Goal: Transaction & Acquisition: Download file/media

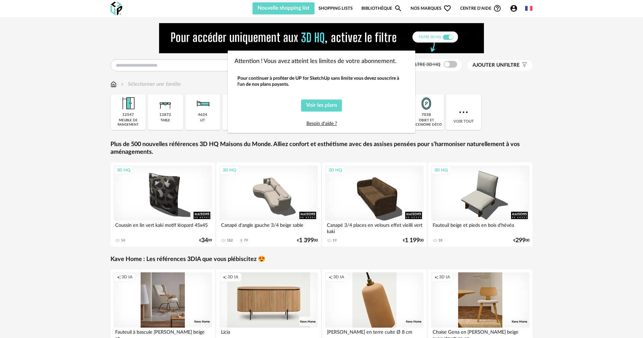
click at [418, 8] on div "Attention ! Vous avez atteint les limites de votre abonnement. Pour continuer à…" at bounding box center [321, 169] width 643 height 338
drag, startPoint x: 509, startPoint y: 7, endPoint x: 513, endPoint y: 7, distance: 3.7
click at [513, 7] on div "Attention ! Vous avez atteint les limites de votre abonnement. Pour continuer à…" at bounding box center [321, 169] width 643 height 338
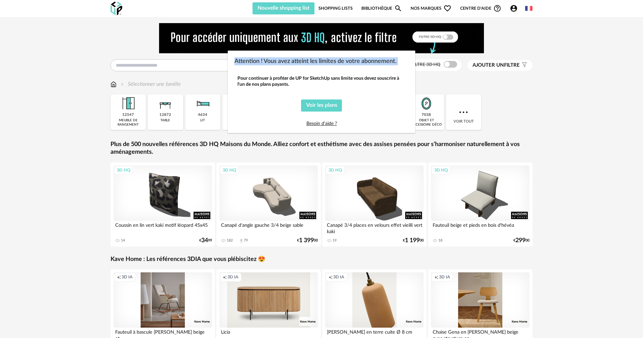
click at [513, 7] on div "Attention ! Vous avez atteint les limites de votre abonnement. Pour continuer à…" at bounding box center [321, 169] width 643 height 338
click at [508, 117] on div "Attention ! Vous avez atteint les limites de votre abonnement. Pour continuer à…" at bounding box center [321, 169] width 643 height 338
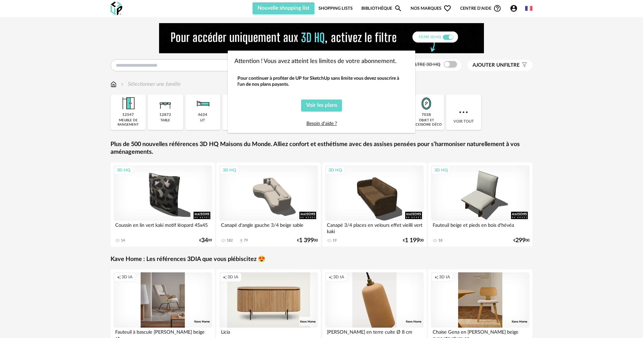
click at [508, 116] on div "Attention ! Vous avez atteint les limites de votre abonnement. Pour continuer à…" at bounding box center [321, 169] width 643 height 338
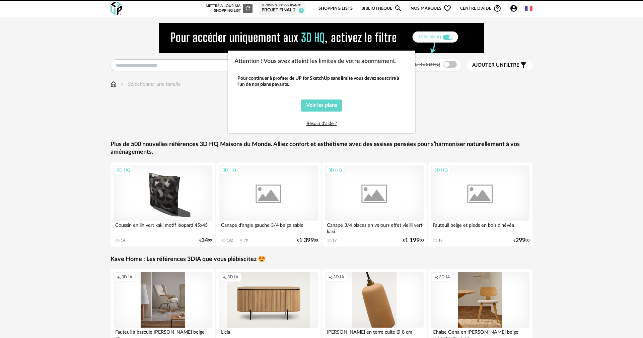
click at [156, 67] on div "Attention ! Vous avez atteint les limites de votre abonnement. Pour continuer à…" at bounding box center [321, 169] width 643 height 338
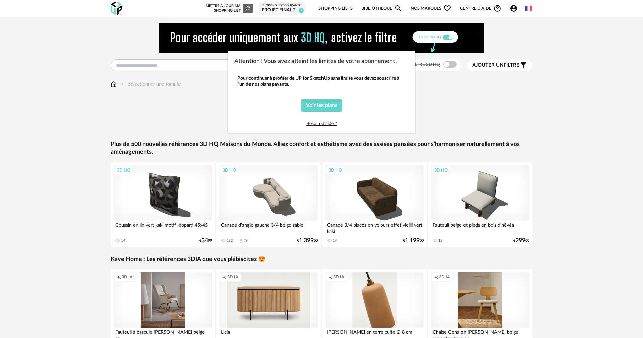
click at [156, 67] on div "Attention ! Vous avez atteint les limites de votre abonnement. Pour continuer à…" at bounding box center [321, 169] width 643 height 338
click at [314, 105] on span "Voir les plans" at bounding box center [321, 104] width 31 height 5
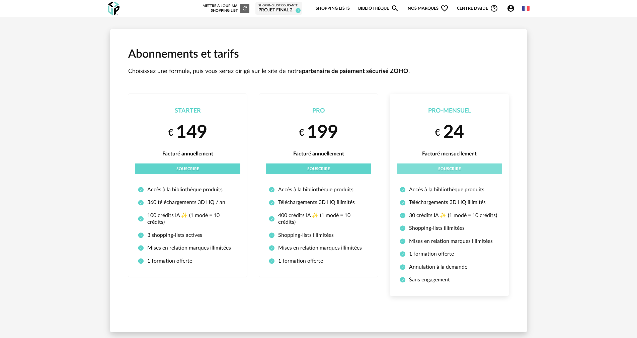
click at [448, 169] on span "Souscrire" at bounding box center [449, 169] width 23 height 4
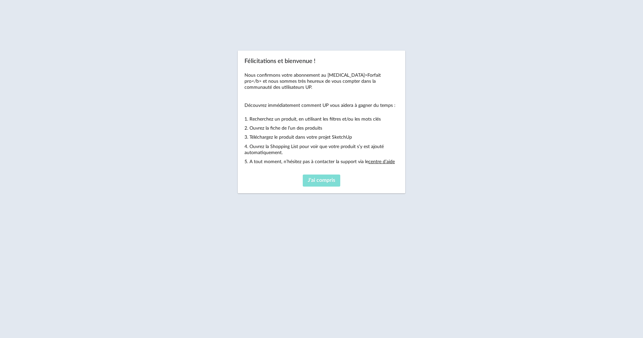
click at [329, 180] on span "J'ai compris" at bounding box center [321, 179] width 27 height 5
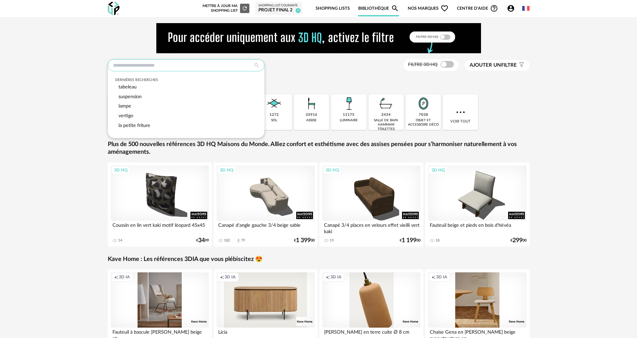
click at [193, 64] on input "text" at bounding box center [186, 65] width 157 height 12
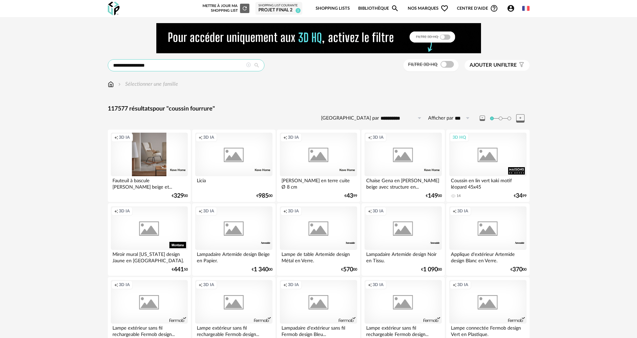
type input "**********"
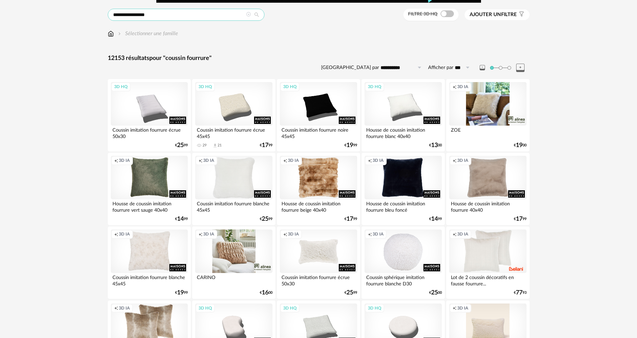
scroll to position [67, 0]
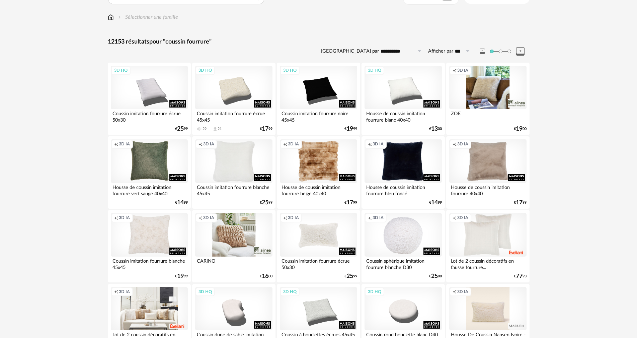
click at [166, 311] on div "Creation icon 3D IA" at bounding box center [149, 309] width 77 height 44
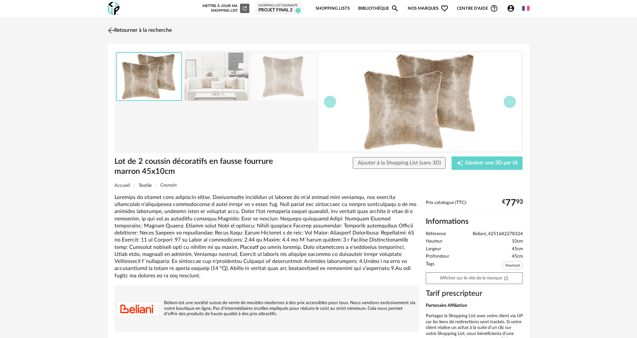
click at [138, 27] on link "Retourner à la recherche" at bounding box center [139, 30] width 66 height 15
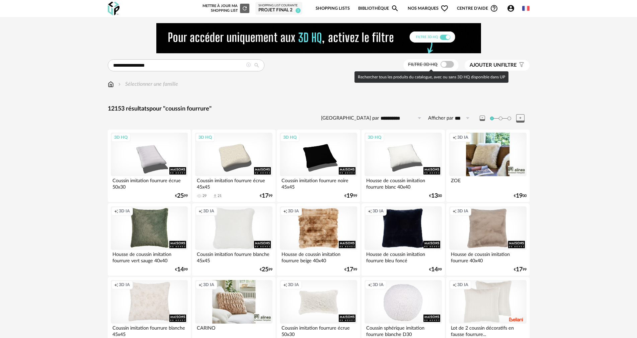
click at [445, 64] on span at bounding box center [446, 64] width 13 height 7
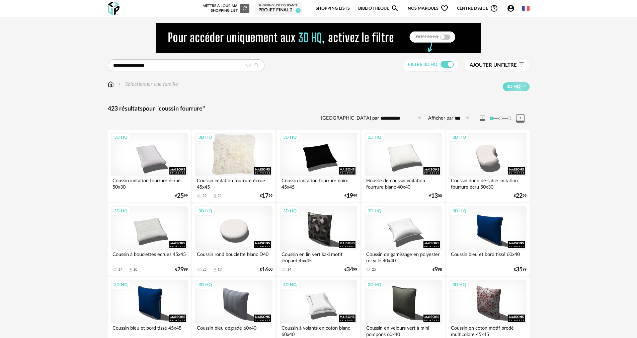
click at [234, 160] on div "3D HQ" at bounding box center [233, 155] width 77 height 44
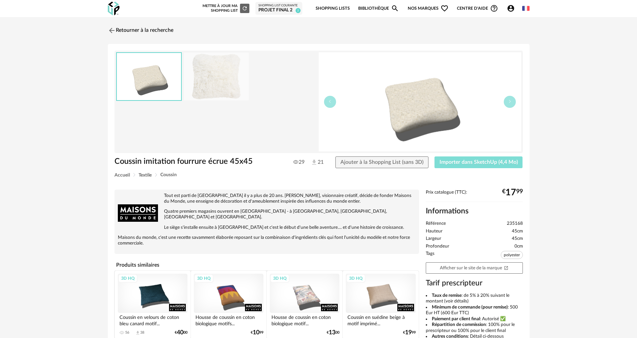
click at [473, 161] on span "Importer dans SketchUp (4,4 Mo)" at bounding box center [478, 161] width 78 height 5
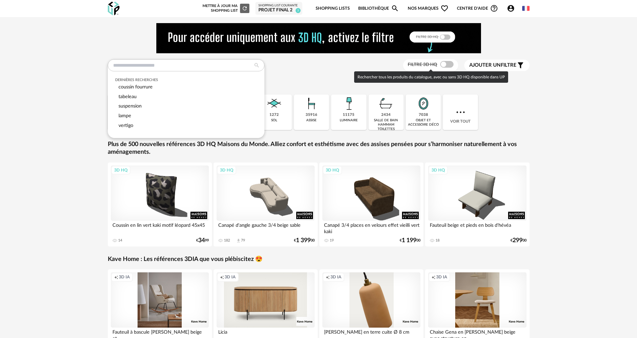
click at [445, 64] on span at bounding box center [446, 64] width 13 height 7
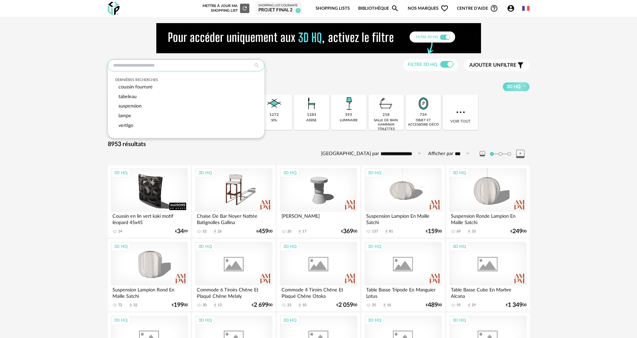
click at [126, 68] on input "text" at bounding box center [186, 65] width 157 height 12
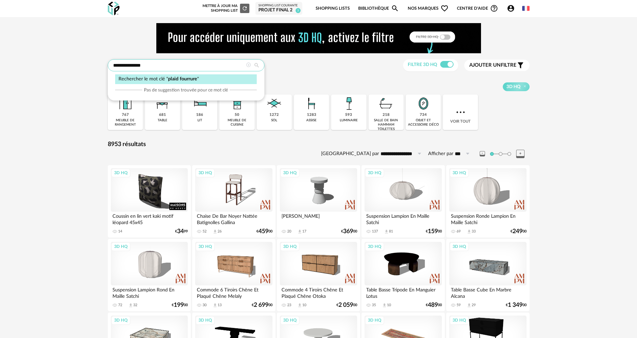
type input "**********"
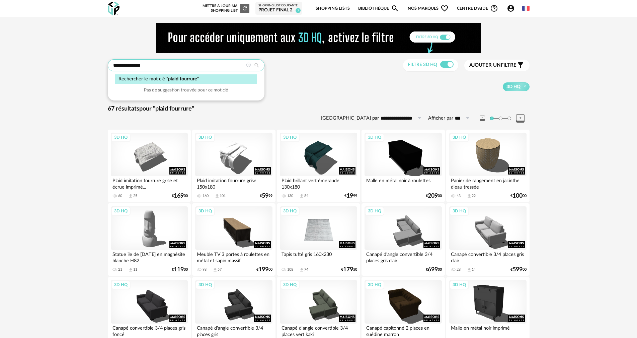
drag, startPoint x: 143, startPoint y: 66, endPoint x: 55, endPoint y: 48, distance: 89.1
type input "*****"
type input "**********"
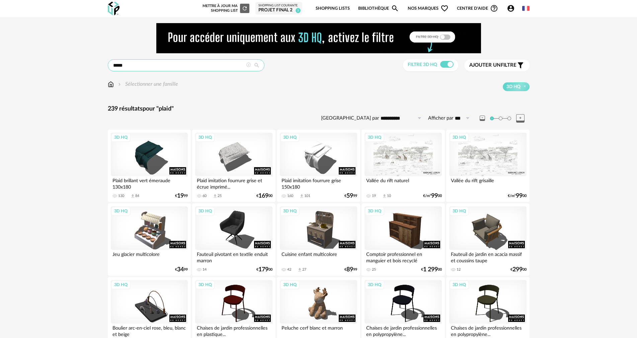
drag, startPoint x: 130, startPoint y: 65, endPoint x: 66, endPoint y: 65, distance: 63.9
type input "******"
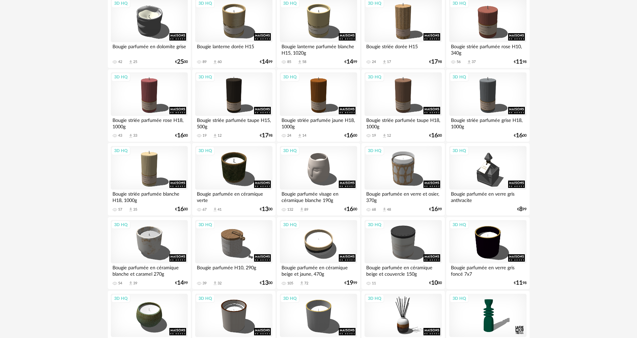
scroll to position [100, 0]
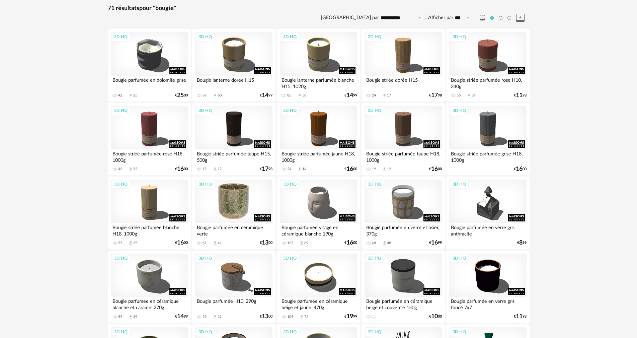
click at [239, 209] on div "3D HQ" at bounding box center [233, 201] width 77 height 44
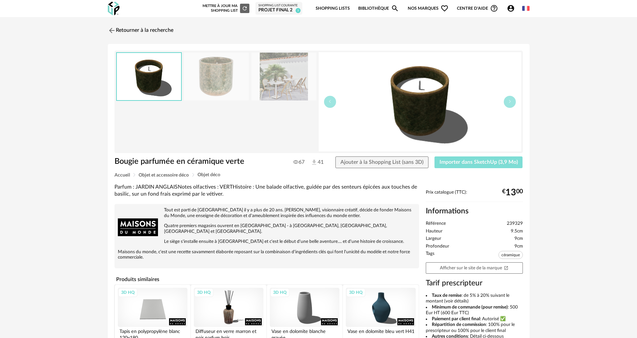
click at [457, 164] on span "Importer dans SketchUp (3,9 Mo)" at bounding box center [478, 161] width 78 height 5
